Goal: Find specific page/section: Find specific page/section

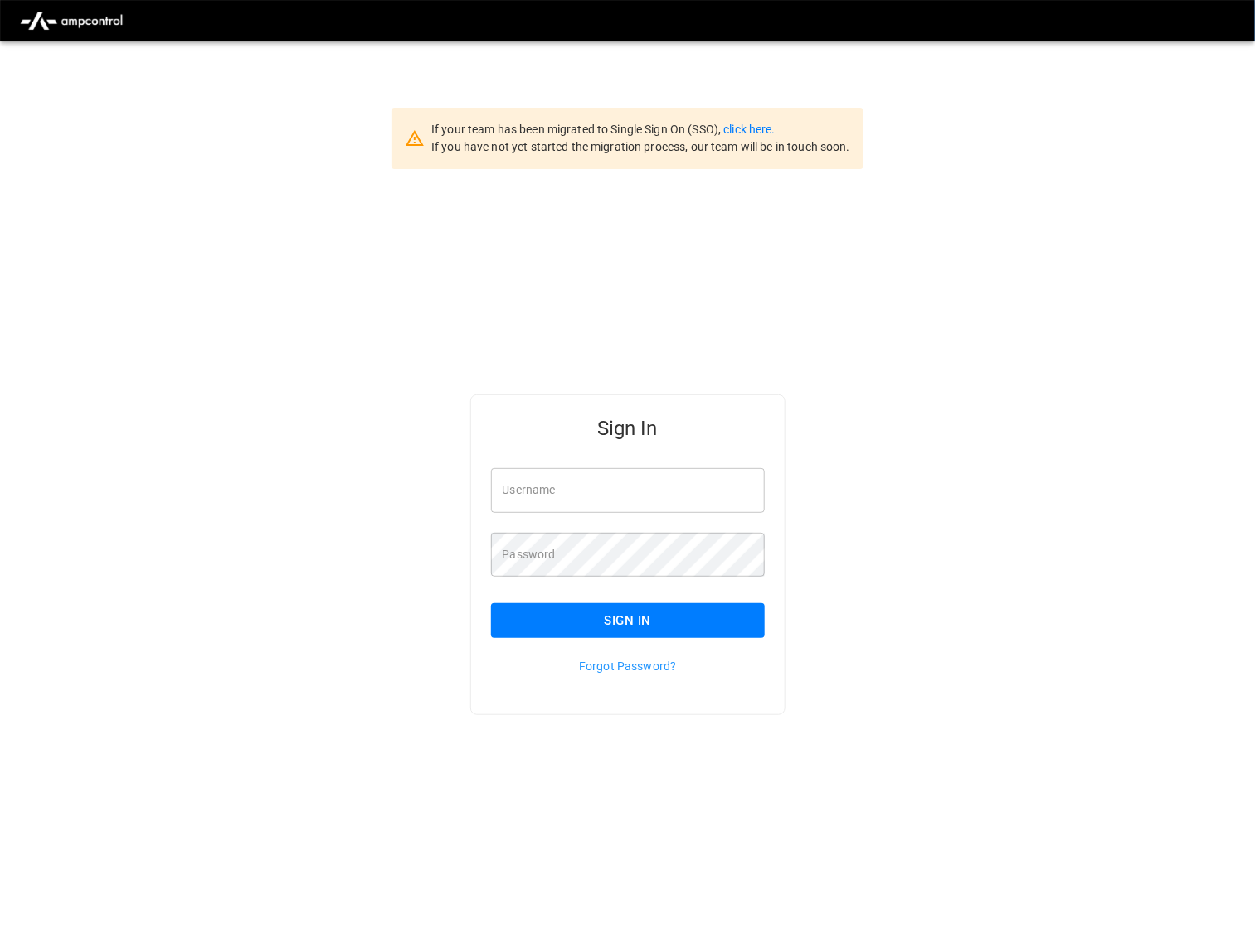
type input "*********"
click at [707, 627] on button "Sign In" at bounding box center [628, 621] width 274 height 35
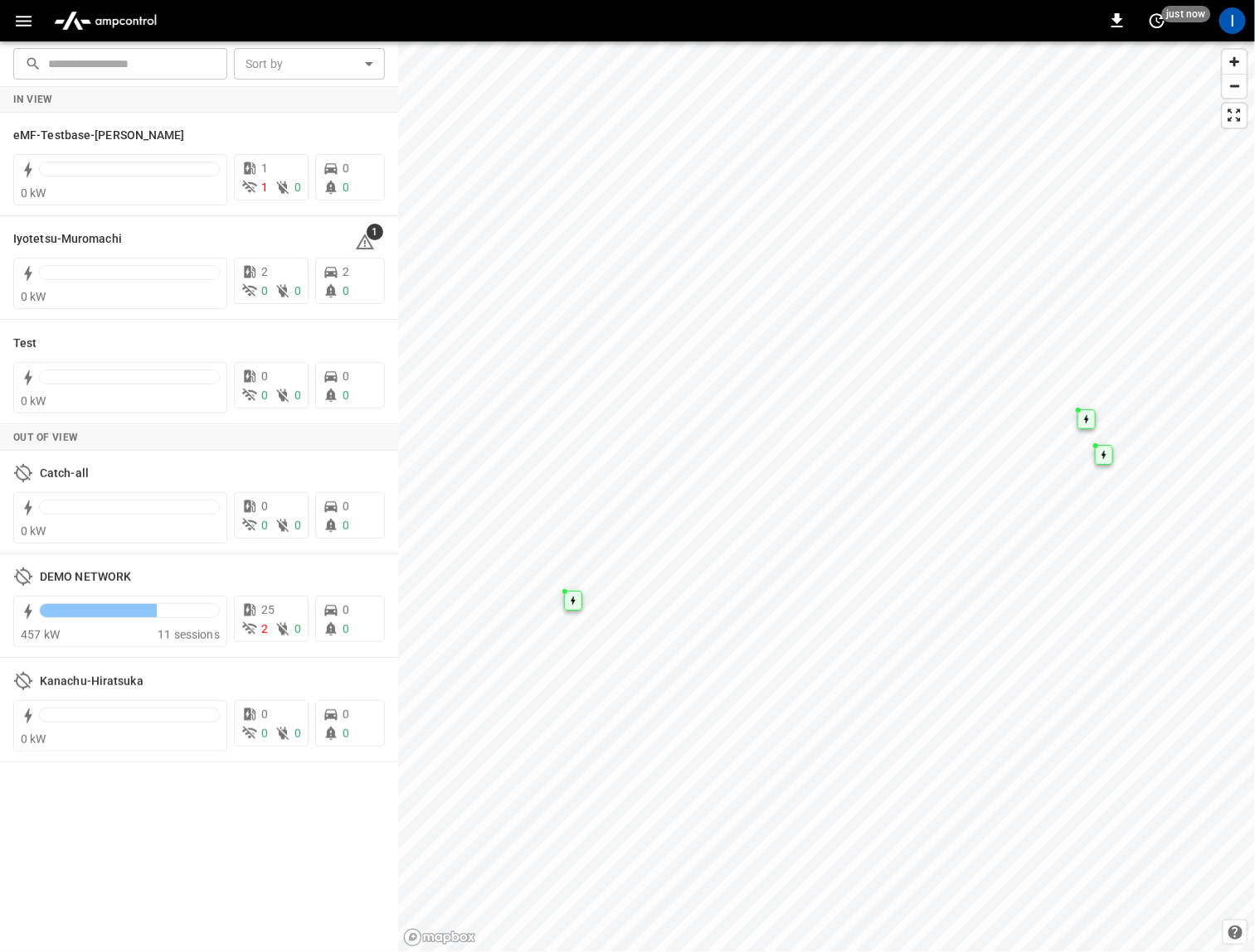
click at [27, 13] on icon "button" at bounding box center [23, 21] width 21 height 21
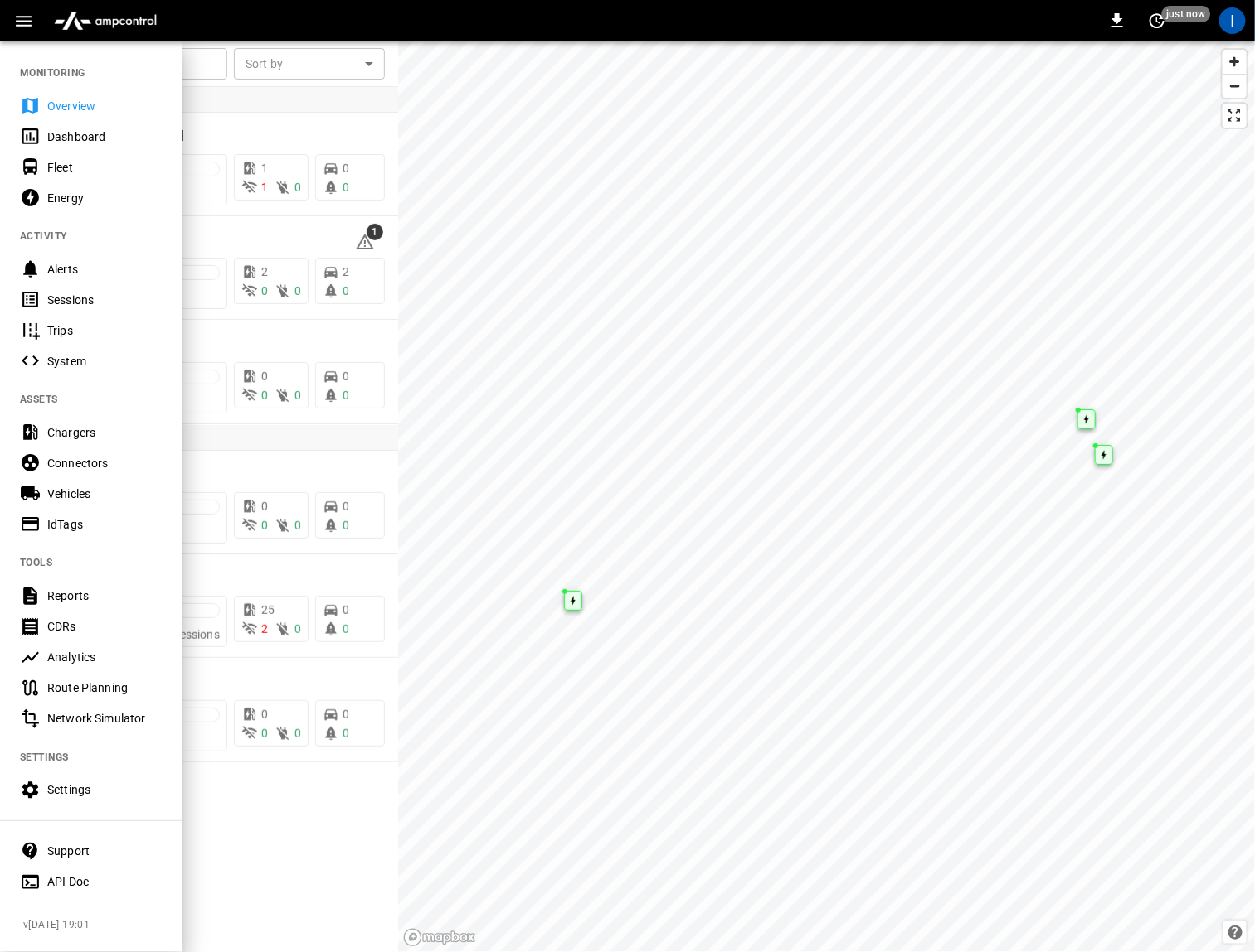
click at [106, 302] on div "Sessions" at bounding box center [105, 301] width 115 height 17
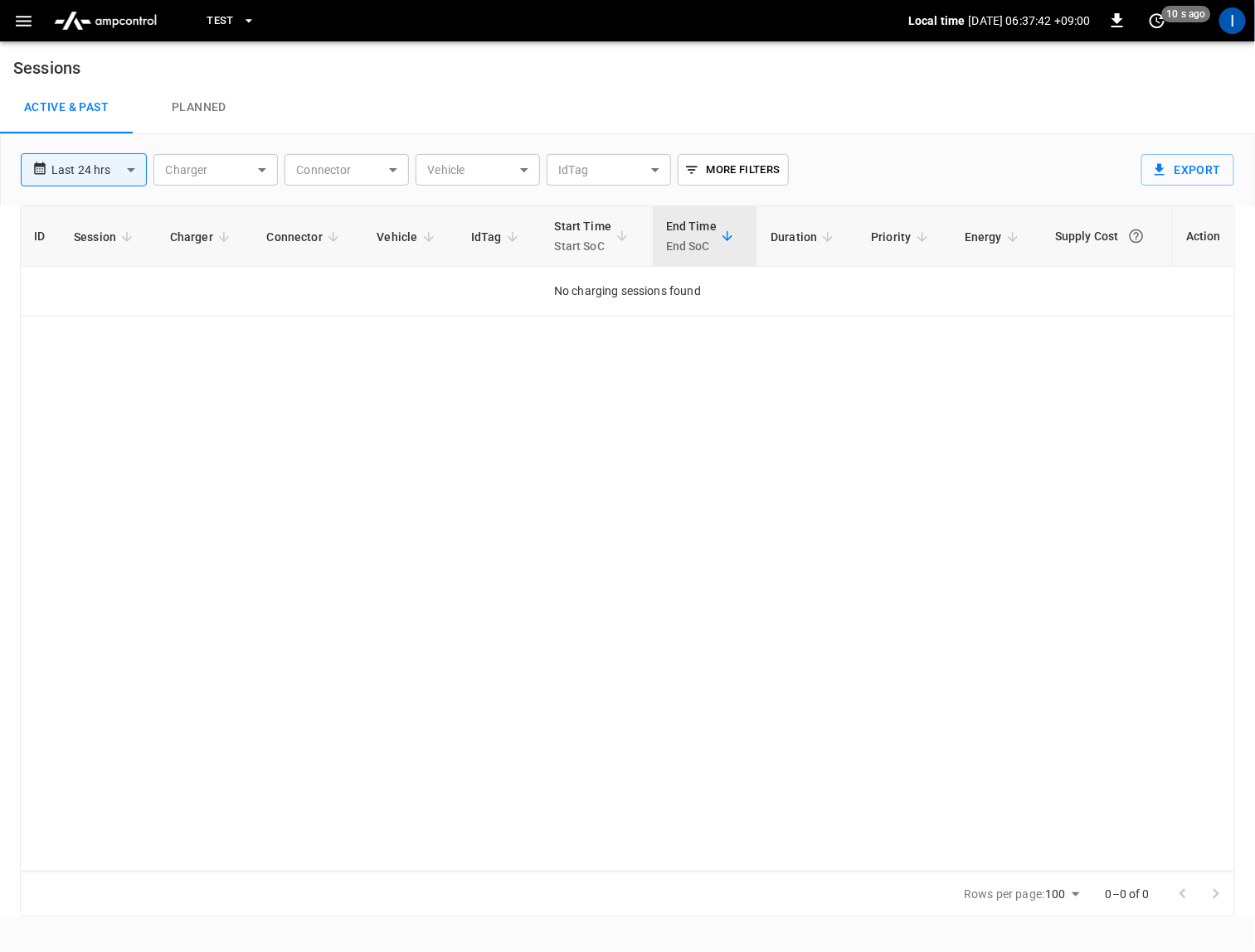
click at [219, 21] on span "Test" at bounding box center [219, 21] width 27 height 19
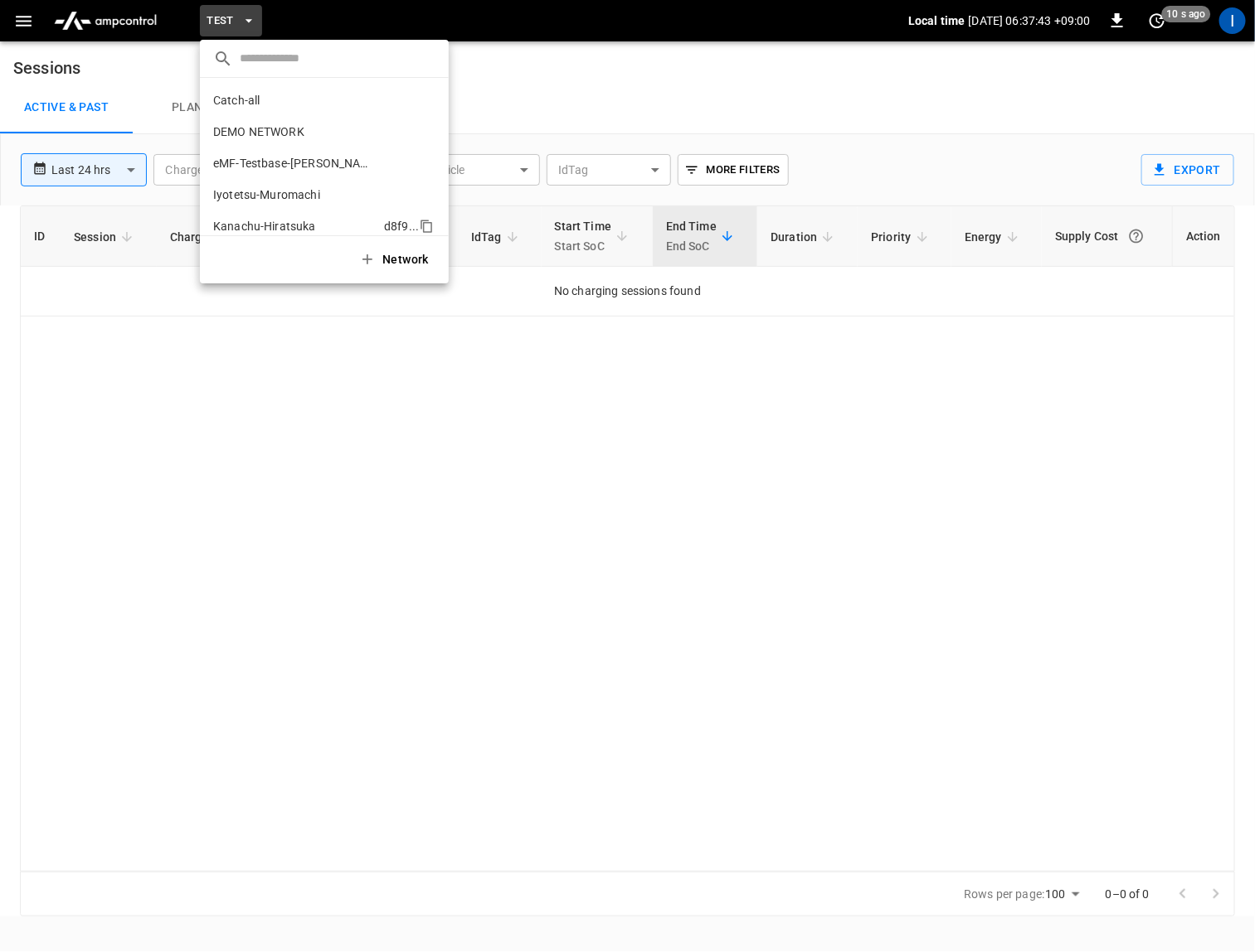
scroll to position [45, 0]
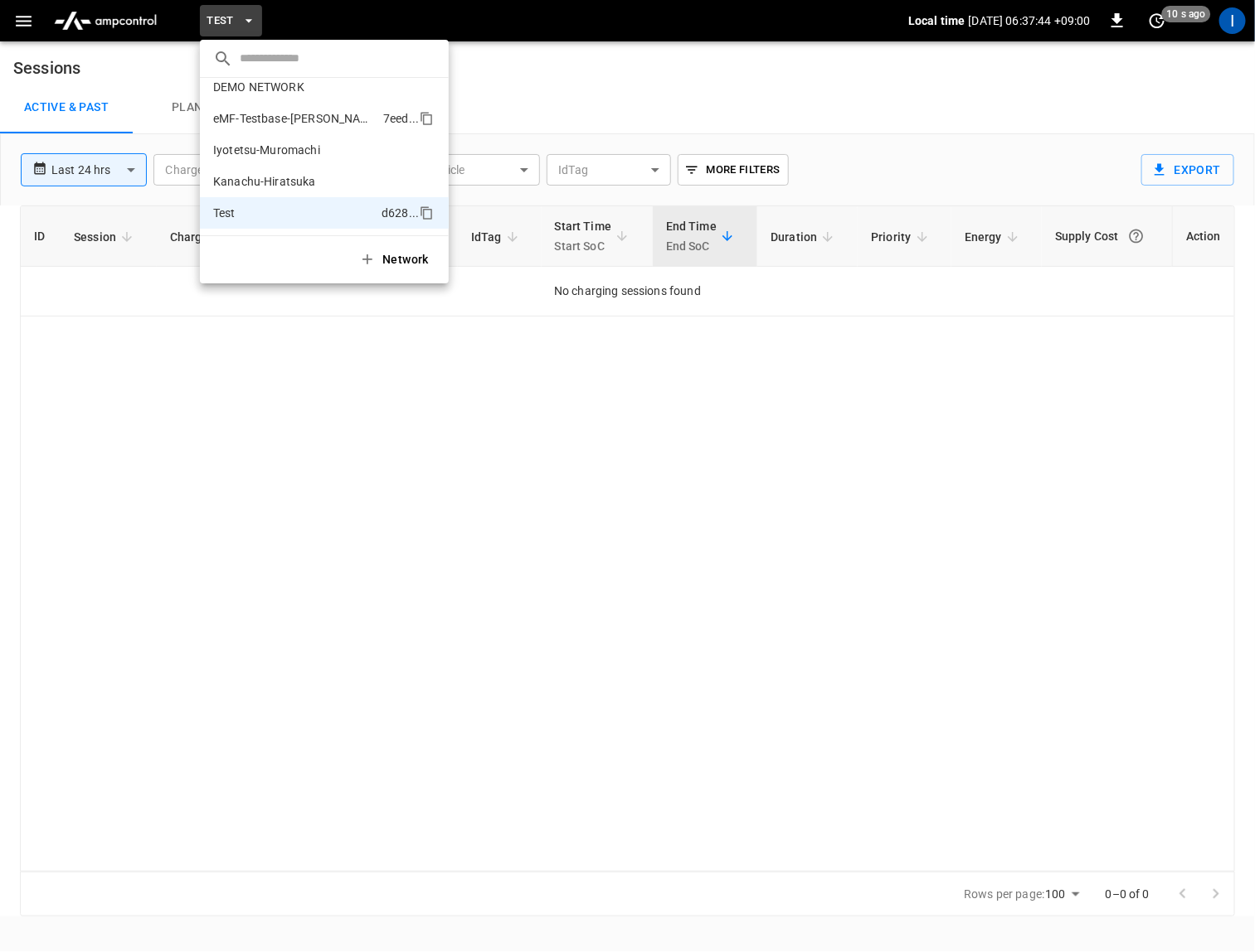
click at [263, 115] on p "eMF-Testbase-[PERSON_NAME]" at bounding box center [294, 119] width 163 height 17
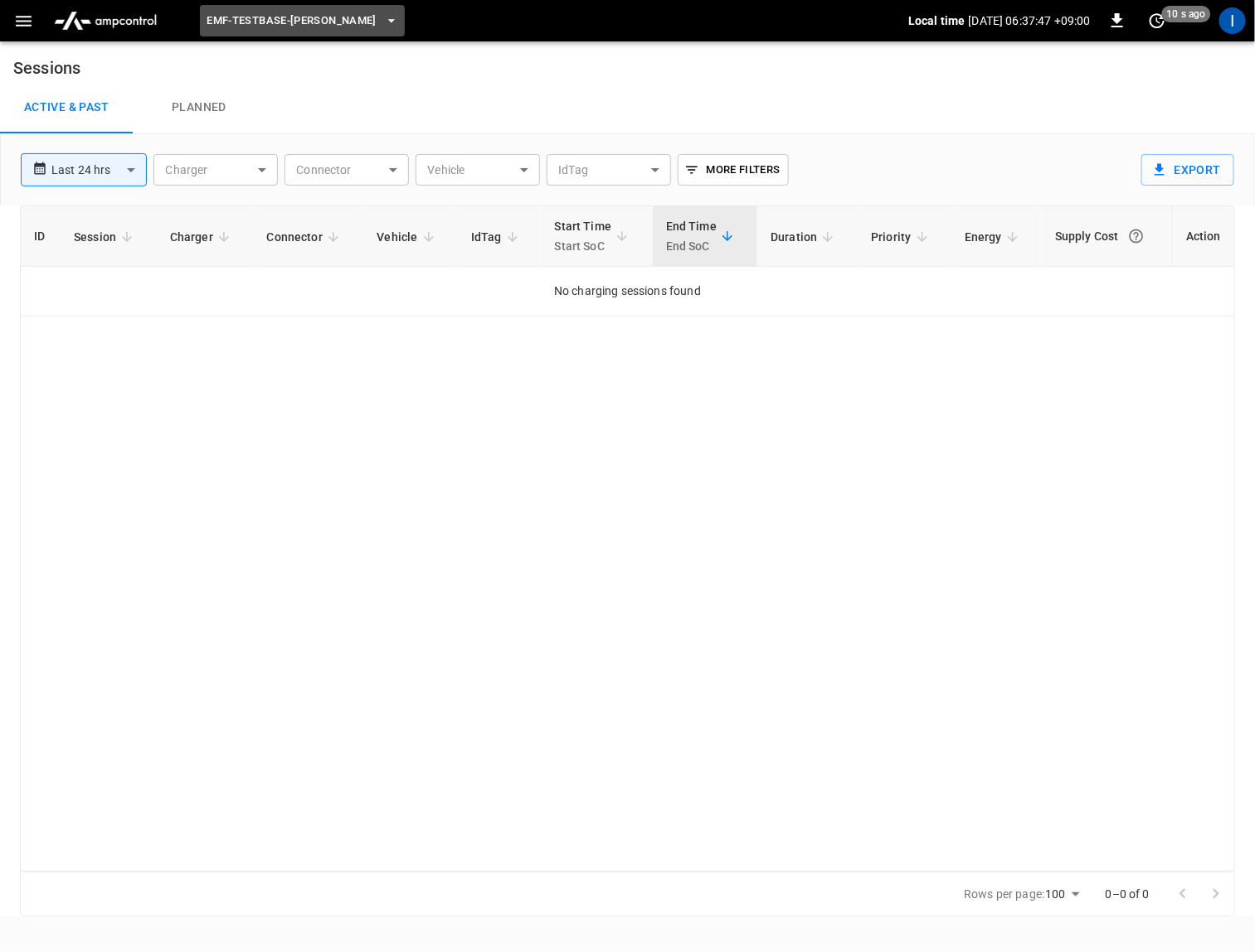
click at [301, 22] on span "eMF-Testbase-[PERSON_NAME]" at bounding box center [291, 21] width 170 height 19
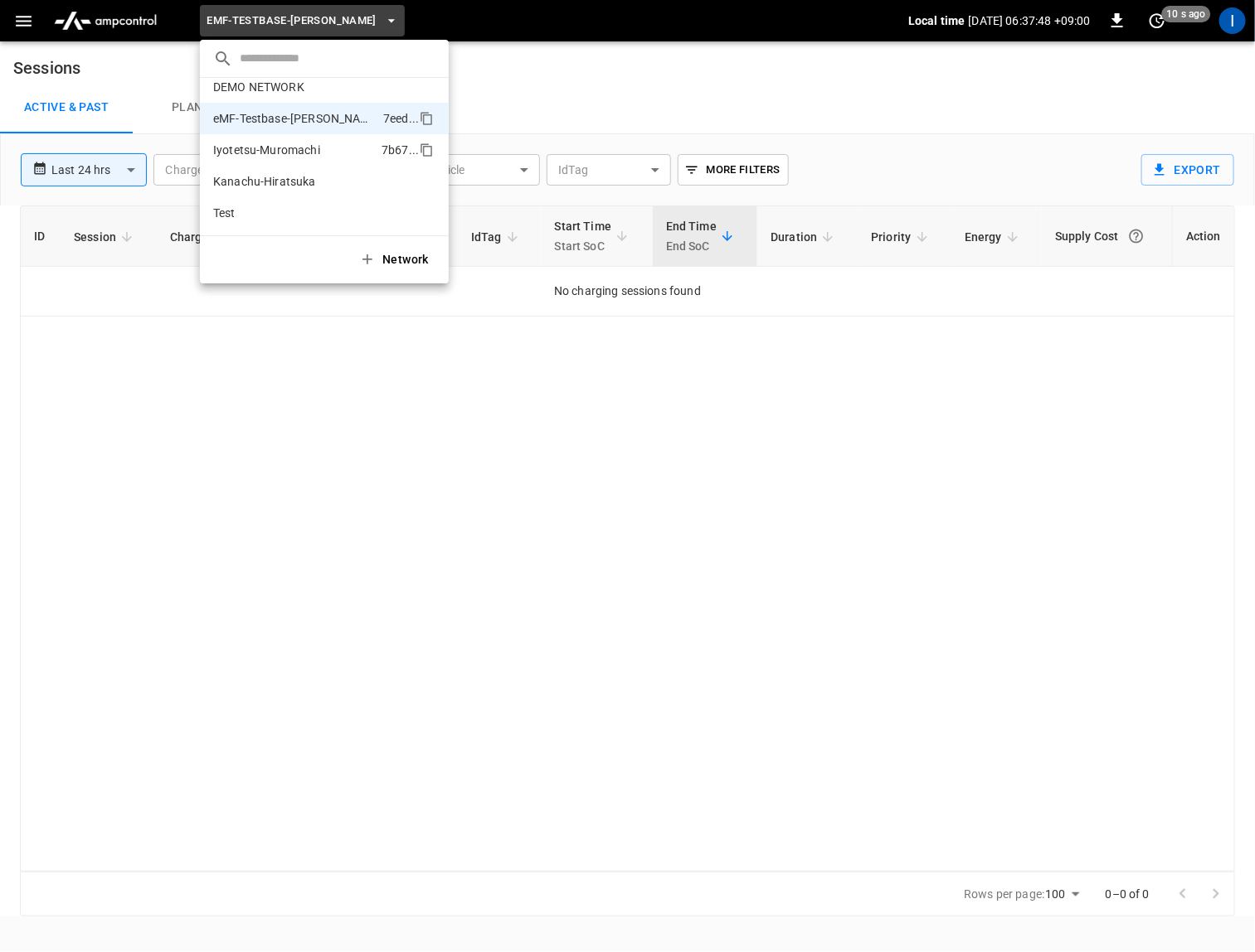
click at [336, 153] on p "Iyotetsu-Muromachi" at bounding box center [293, 150] width 162 height 17
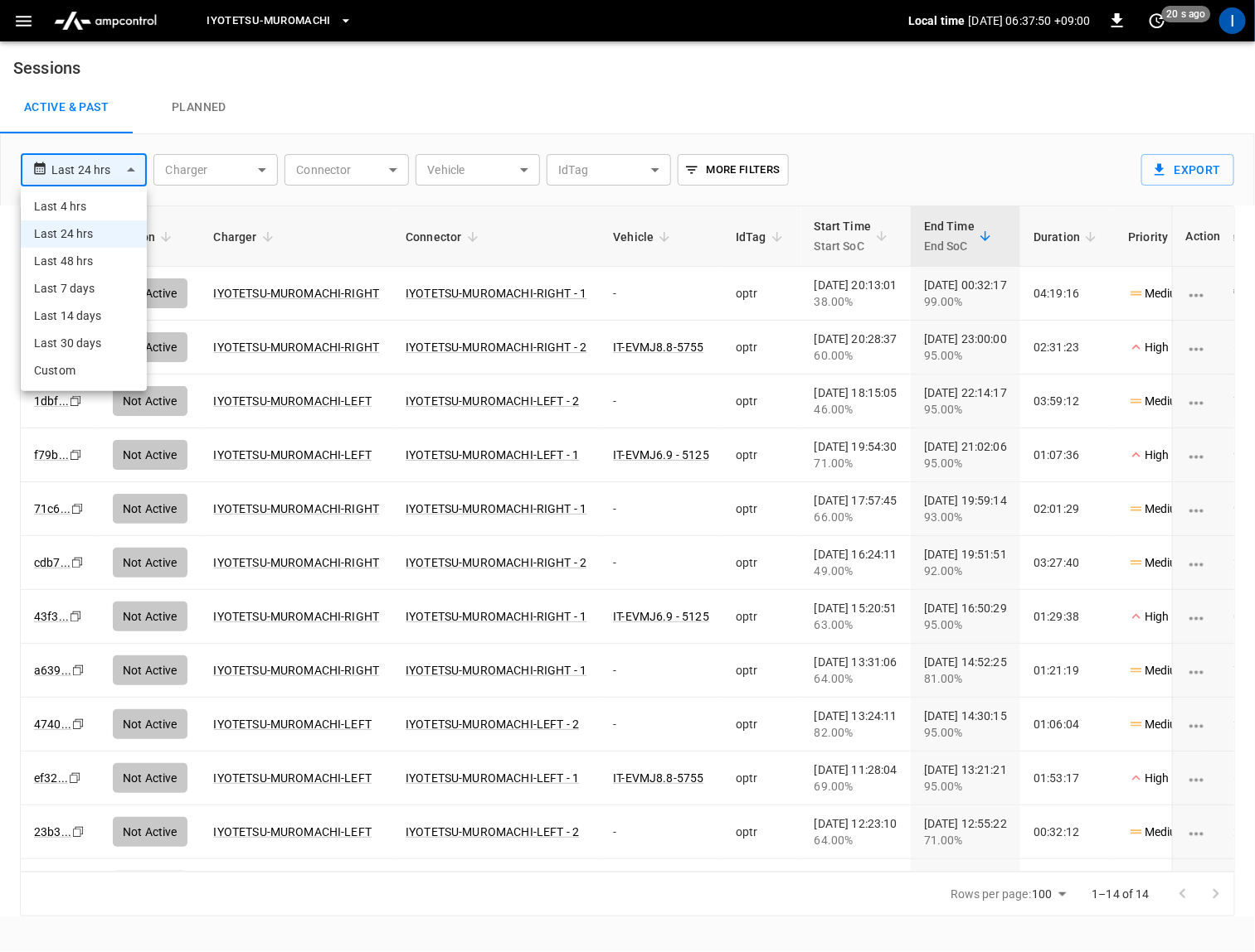
click at [96, 167] on body "**********" at bounding box center [628, 458] width 1255 height 917
click at [79, 369] on li "Custom" at bounding box center [83, 371] width 126 height 27
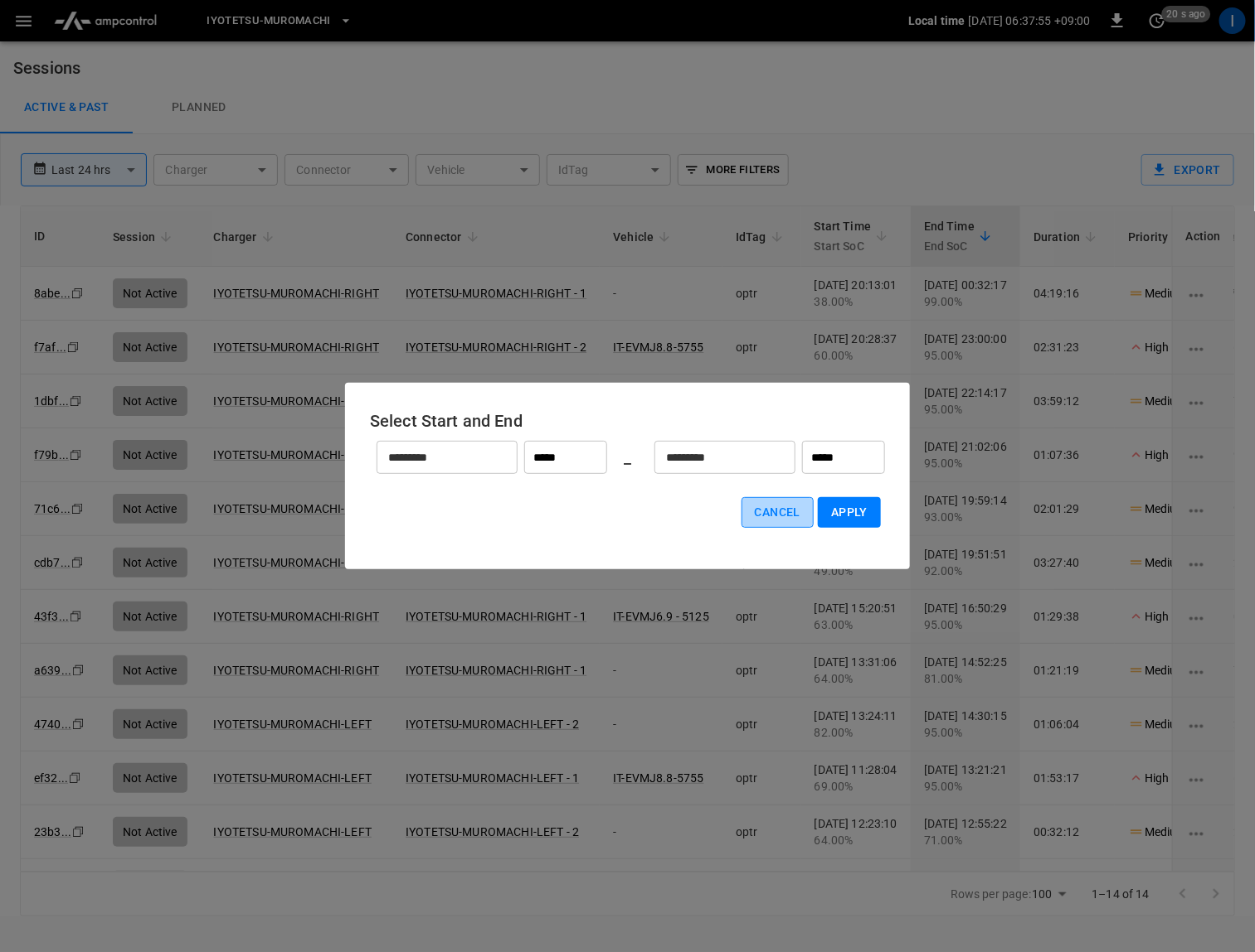
click at [782, 524] on button "Cancel" at bounding box center [777, 512] width 72 height 31
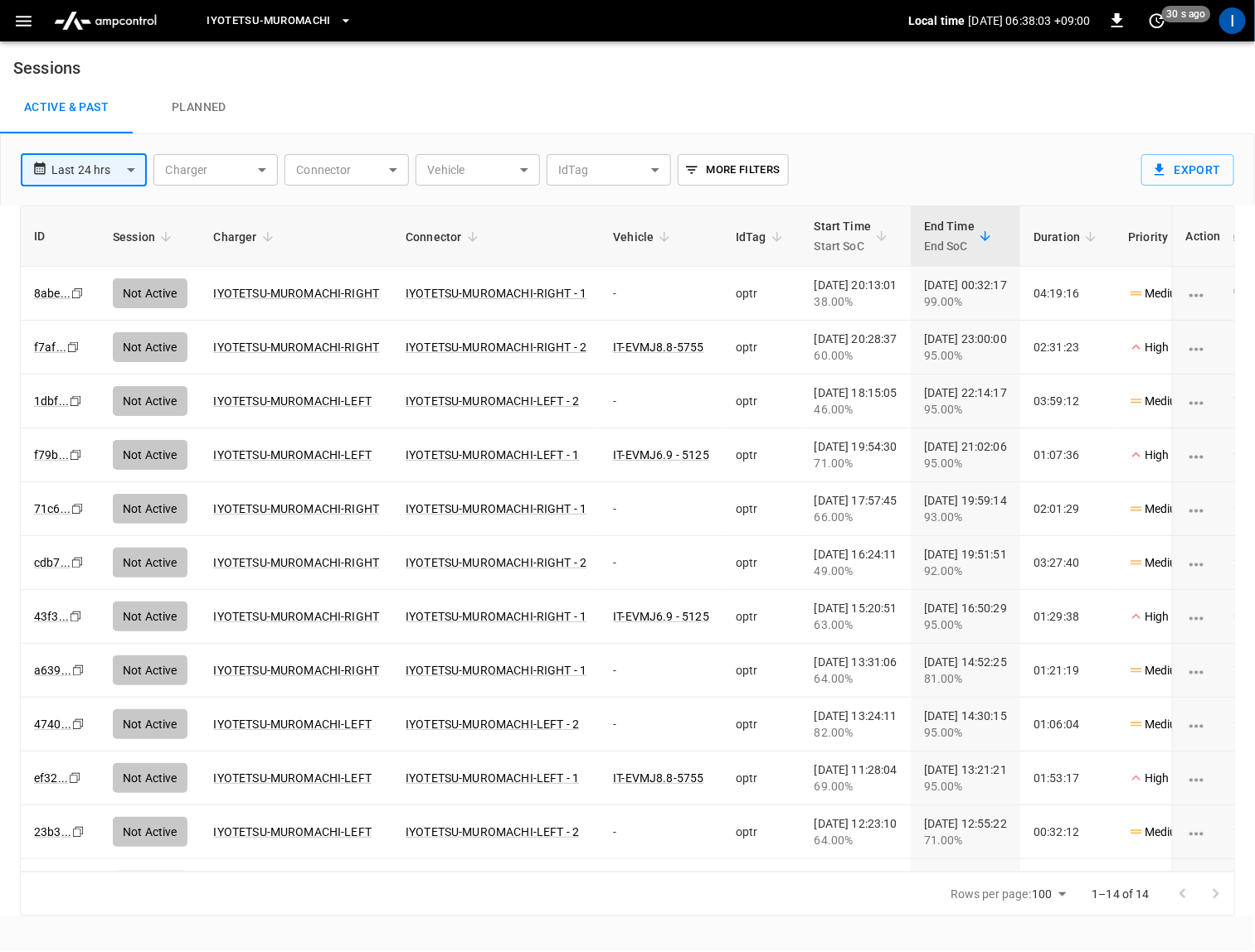
click at [839, 225] on div "Start Time Start SoC" at bounding box center [842, 236] width 57 height 40
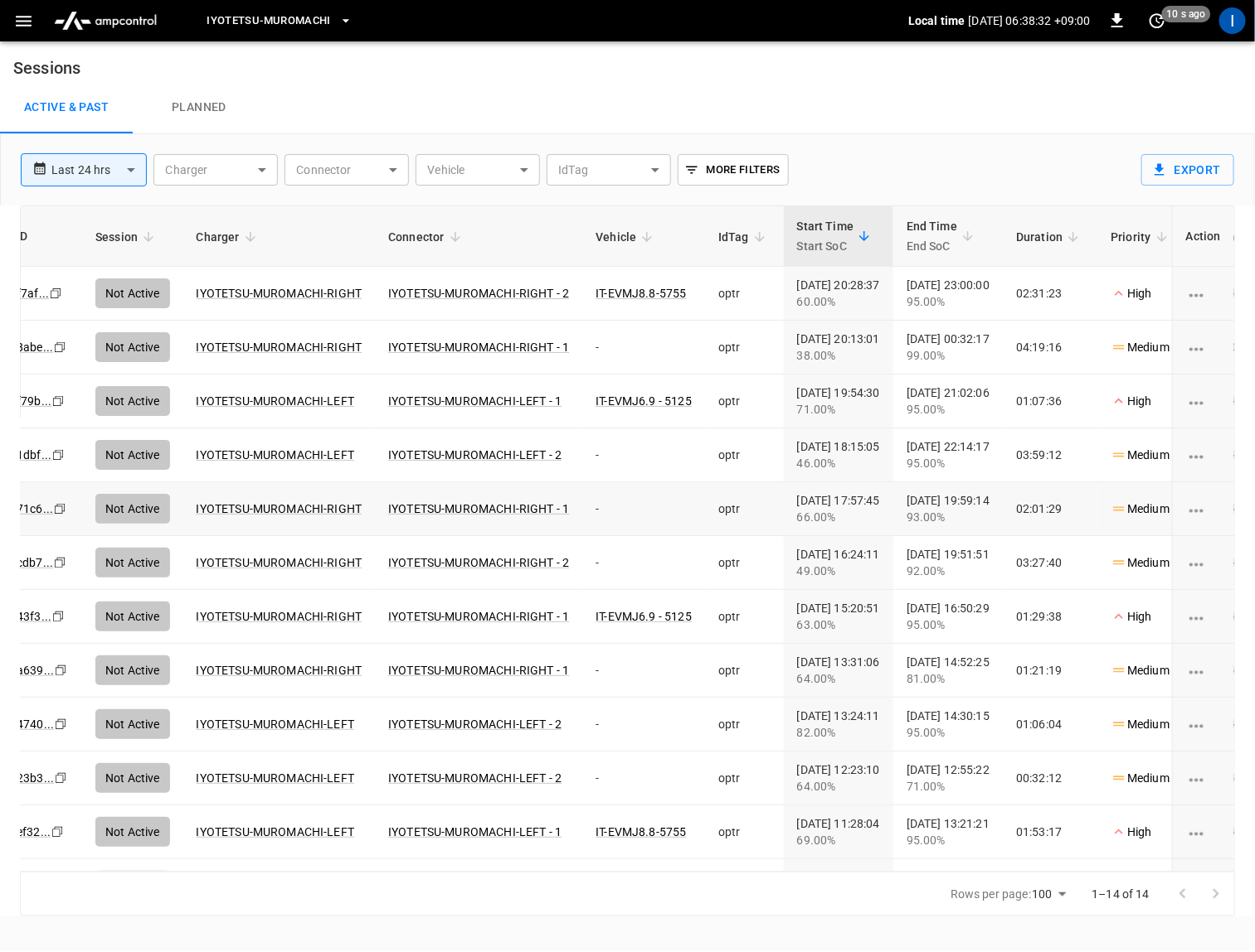
scroll to position [0, 0]
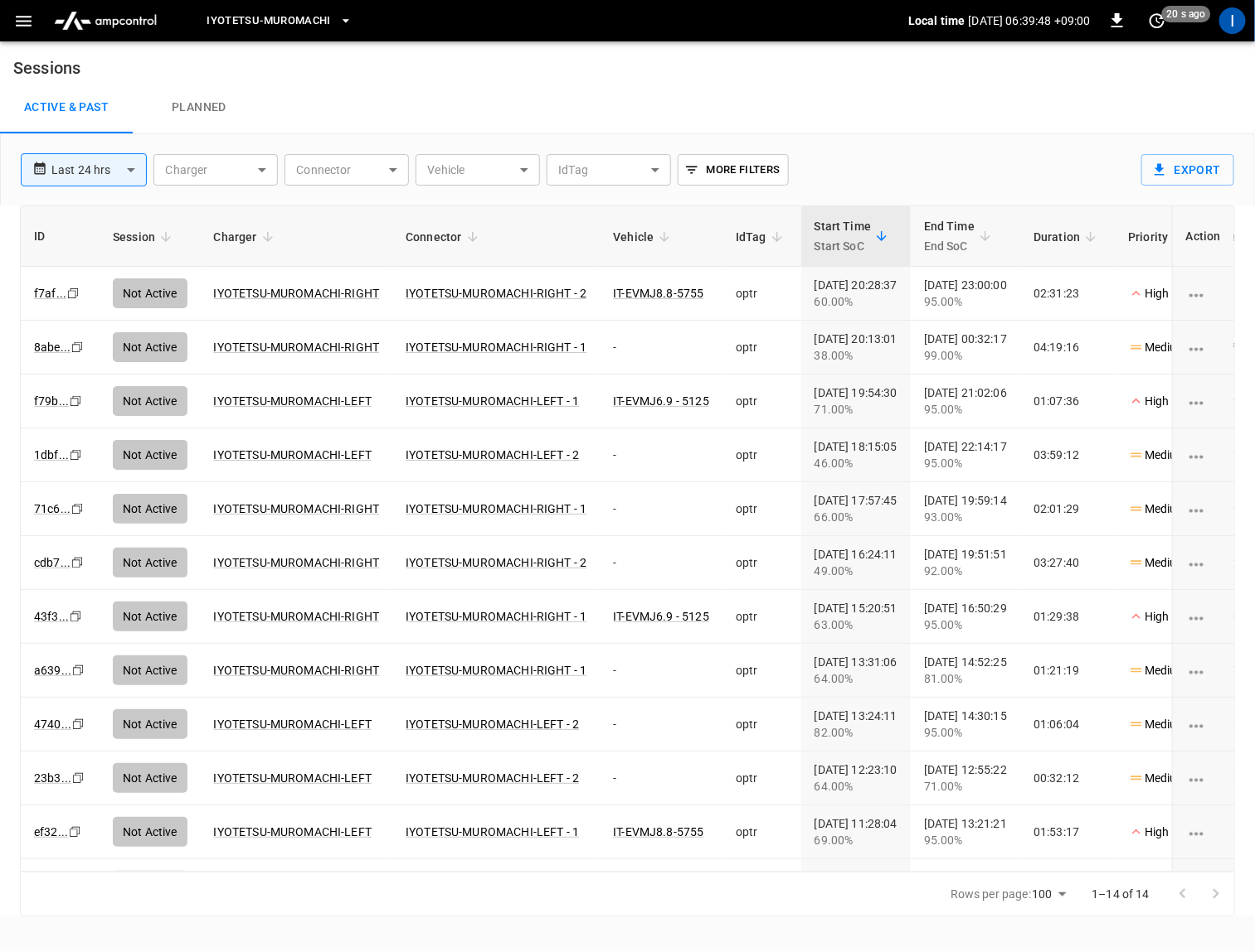
click at [1015, 106] on div "Active & Past Planned" at bounding box center [628, 107] width 1255 height 53
